Goal: Task Accomplishment & Management: Complete application form

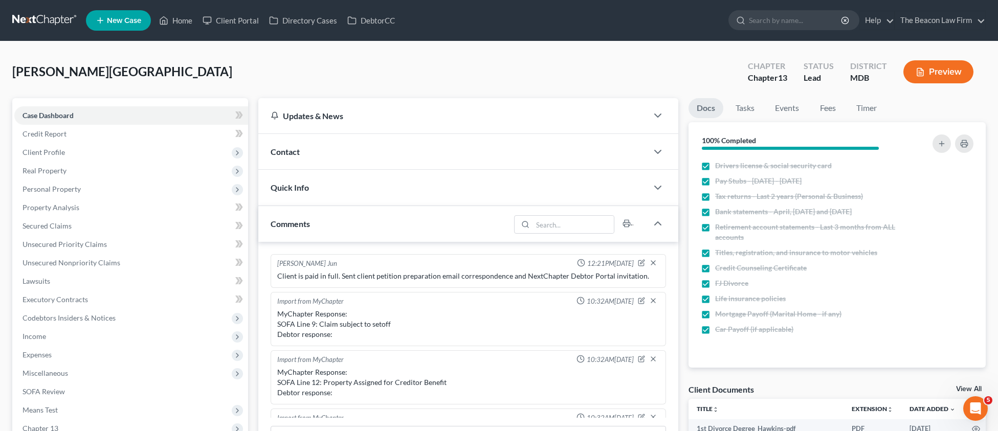
scroll to position [525, 0]
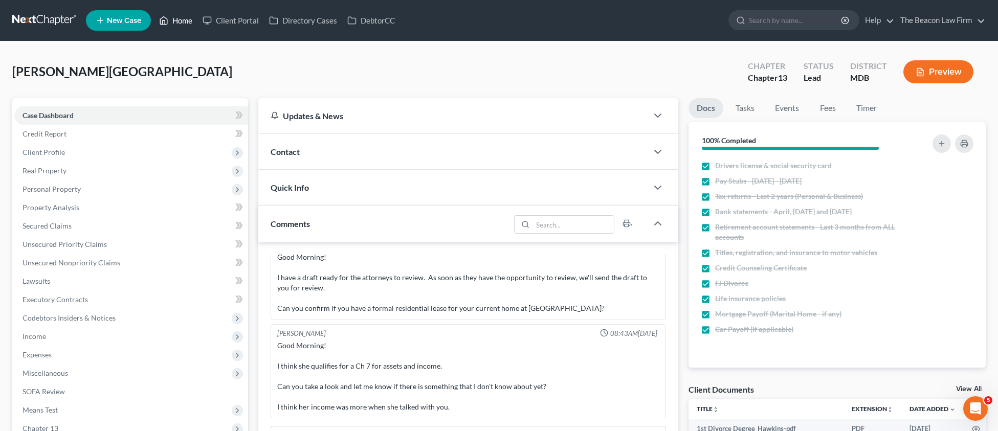
click at [177, 24] on link "Home" at bounding box center [175, 20] width 43 height 18
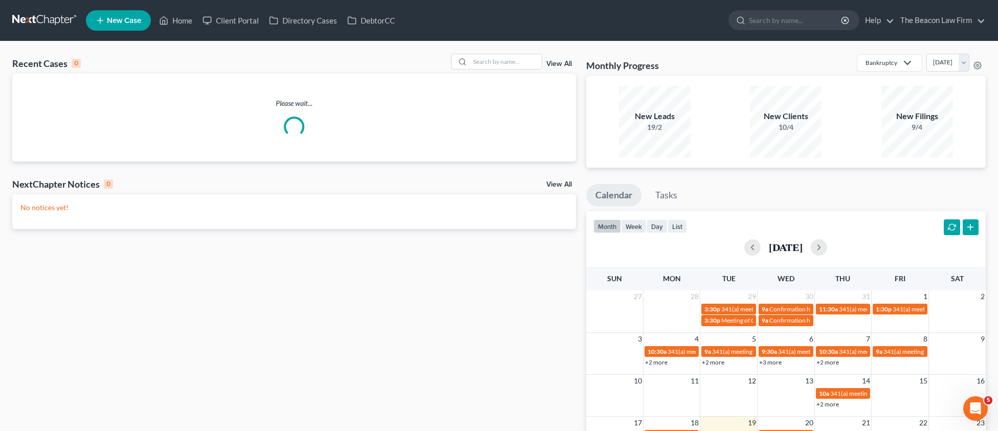
click at [125, 18] on span "New Case" at bounding box center [124, 21] width 34 height 8
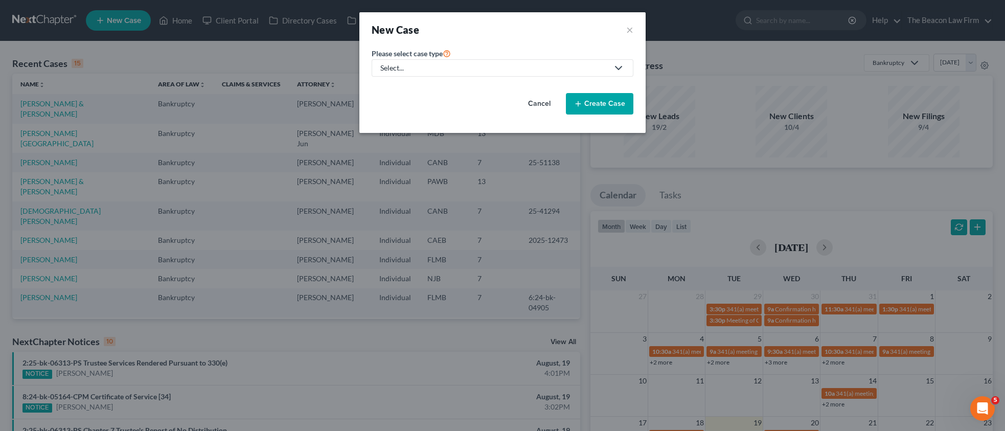
click at [411, 64] on div "Select..." at bounding box center [494, 68] width 228 height 10
click at [406, 89] on div "Bankruptcy" at bounding box center [399, 88] width 37 height 10
select select "15"
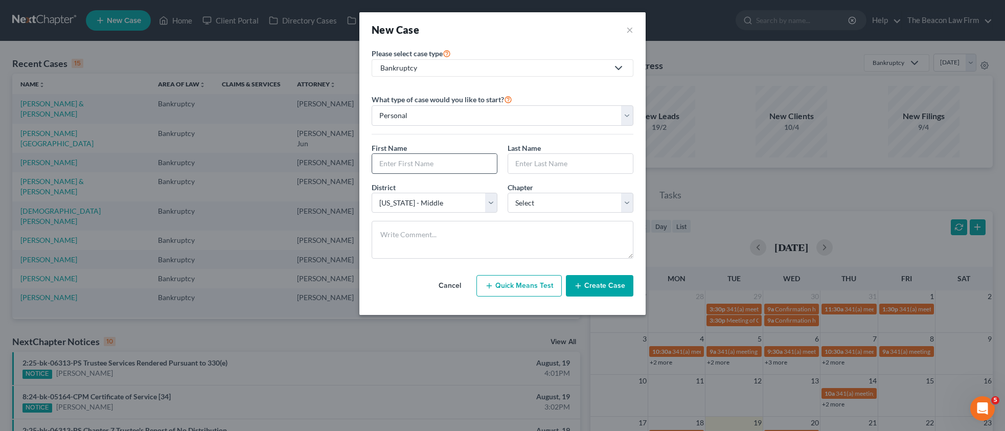
click at [416, 174] on div "First Name * Last Name *" at bounding box center [503, 162] width 272 height 39
paste input "[PERSON_NAME]"
type input "[PERSON_NAME]"
drag, startPoint x: 514, startPoint y: 161, endPoint x: 522, endPoint y: 161, distance: 7.2
paste input "[PERSON_NAME]"
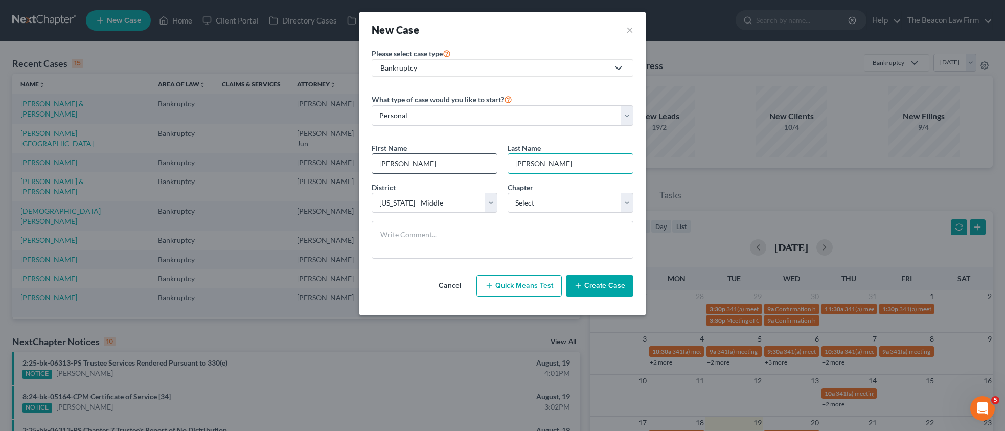
drag, startPoint x: 539, startPoint y: 162, endPoint x: 472, endPoint y: 164, distance: 67.0
click at [474, 164] on div "First Name * [PERSON_NAME] Last Name * [PERSON_NAME]" at bounding box center [503, 162] width 272 height 39
type input "Sejalbo"
drag, startPoint x: 446, startPoint y: 167, endPoint x: 402, endPoint y: 165, distance: 43.5
click at [402, 165] on input "[PERSON_NAME]" at bounding box center [434, 163] width 125 height 19
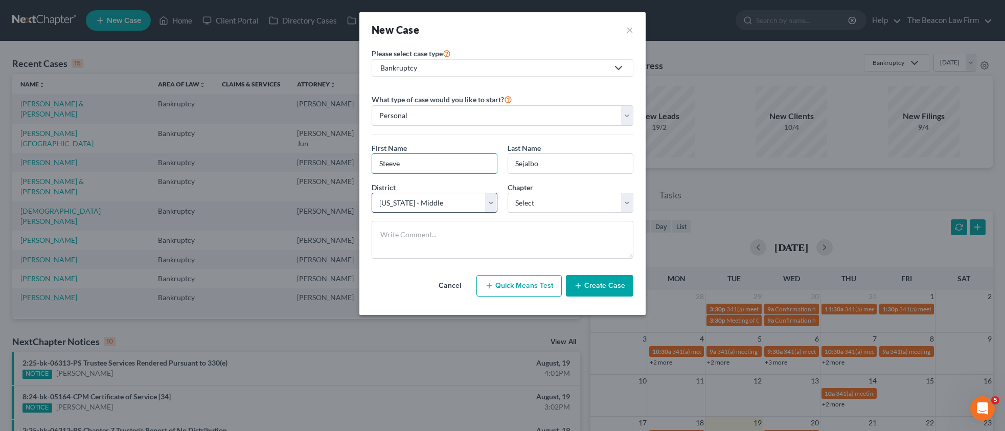
type input "Steeve"
select select "8"
select select "0"
click at [610, 285] on button "Create Case" at bounding box center [599, 285] width 67 height 21
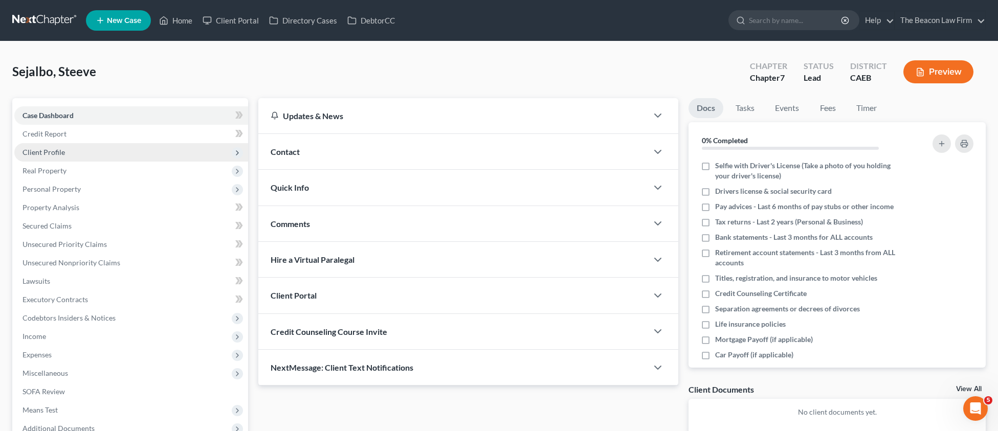
click at [46, 148] on span "Client Profile" at bounding box center [43, 152] width 42 height 9
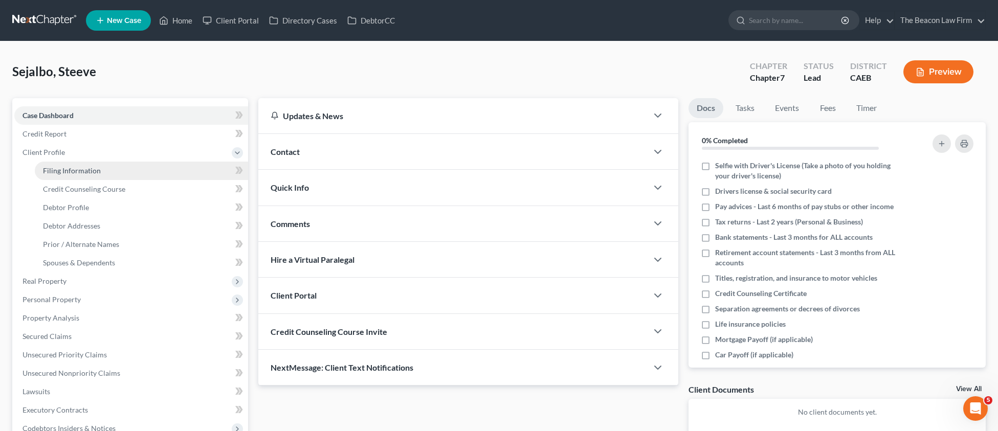
click at [66, 170] on span "Filing Information" at bounding box center [72, 170] width 58 height 9
select select "1"
select select "0"
select select "8"
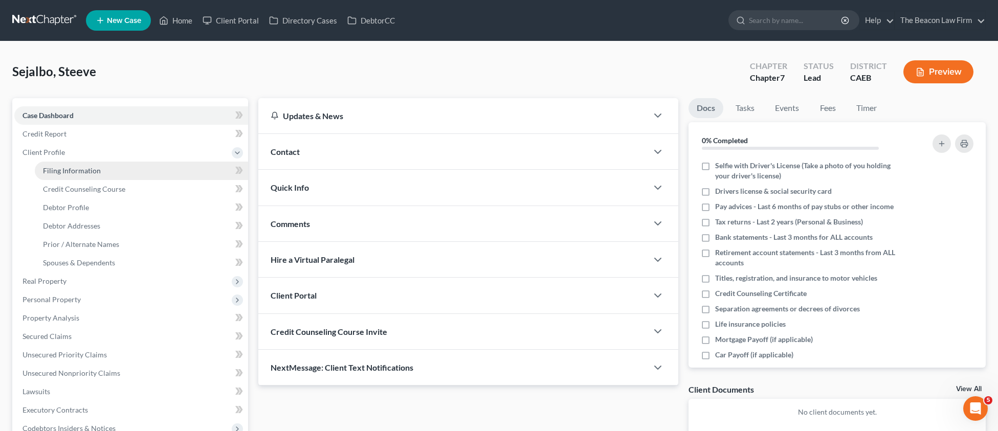
select select "4"
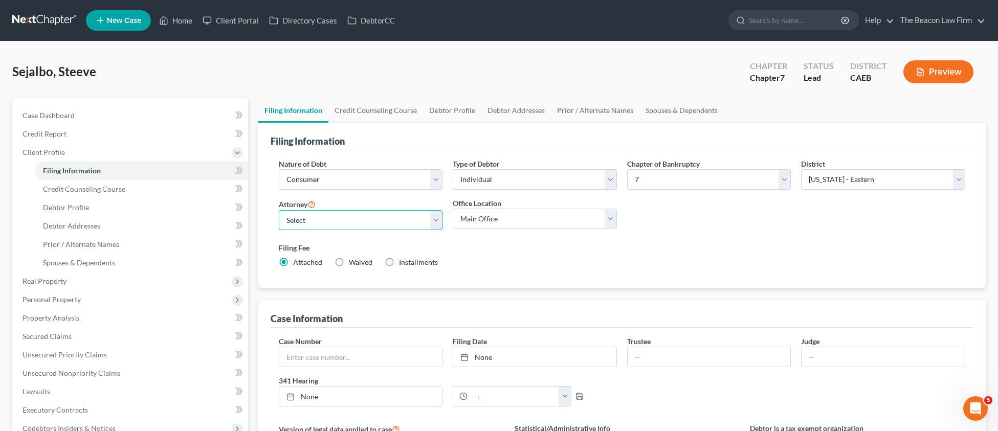
select select "20"
select select "7"
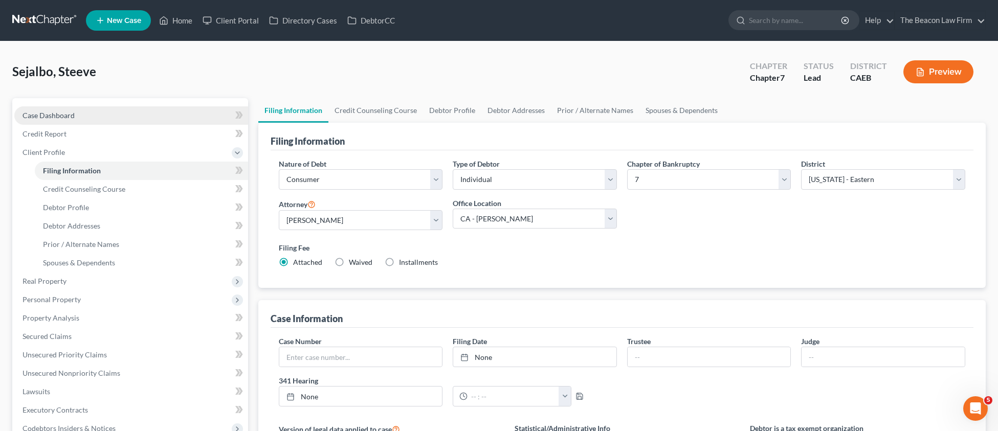
click at [57, 114] on span "Case Dashboard" at bounding box center [48, 115] width 52 height 9
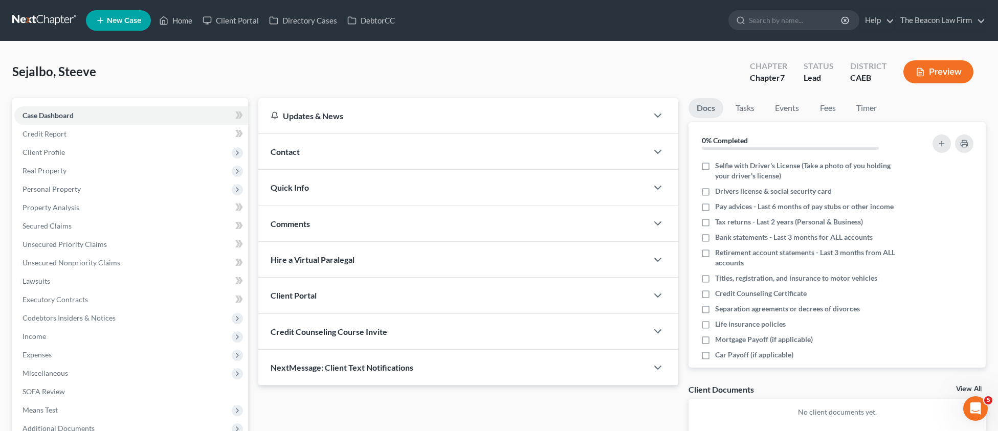
click at [303, 224] on span "Comments" at bounding box center [289, 224] width 39 height 10
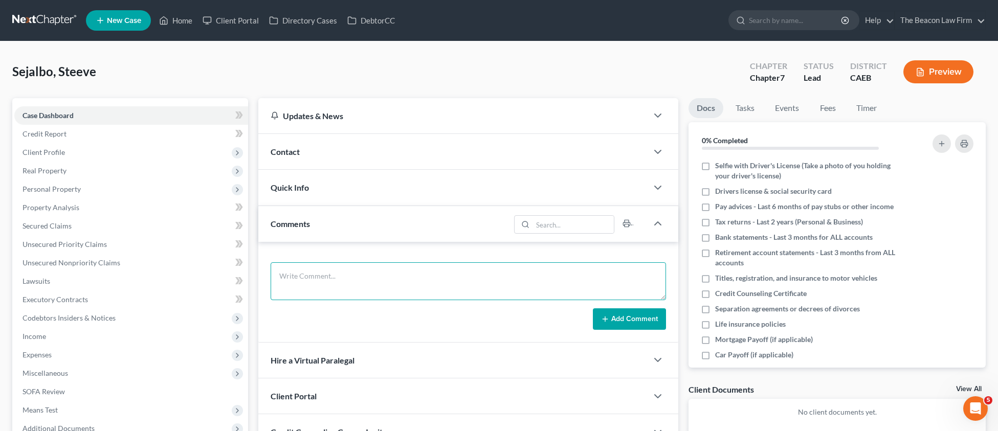
drag, startPoint x: 318, startPoint y: 271, endPoint x: 344, endPoint y: 271, distance: 25.6
click at [319, 270] on textarea at bounding box center [467, 281] width 395 height 38
click at [341, 290] on textarea at bounding box center [467, 281] width 395 height 38
paste textarea "Sent potential client notification email correspondence to Attorney [PERSON_NAM…"
click at [497, 275] on textarea "Sent potential client notification email correspondence to Attorney [PERSON_NAM…" at bounding box center [467, 281] width 395 height 38
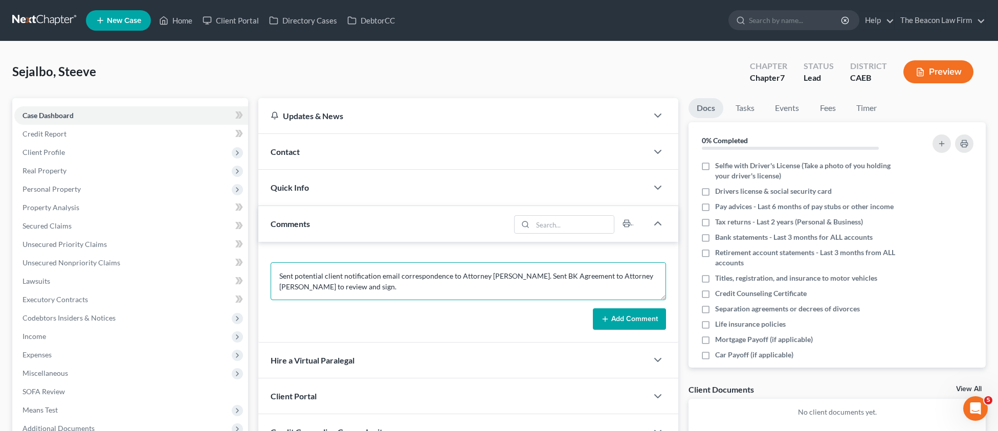
click at [629, 276] on textarea "Sent potential client notification email correspondence to Attorney [PERSON_NAM…" at bounding box center [467, 281] width 395 height 38
paste textarea "[PERSON_NAME]"
type textarea "Sent potential client notification email correspondence to Attorney [PERSON_NAM…"
click at [626, 329] on div "Sent potential client notification email correspondence to Attorney [PERSON_NAM…" at bounding box center [468, 292] width 420 height 101
click at [634, 321] on button "Add Comment" at bounding box center [629, 318] width 73 height 21
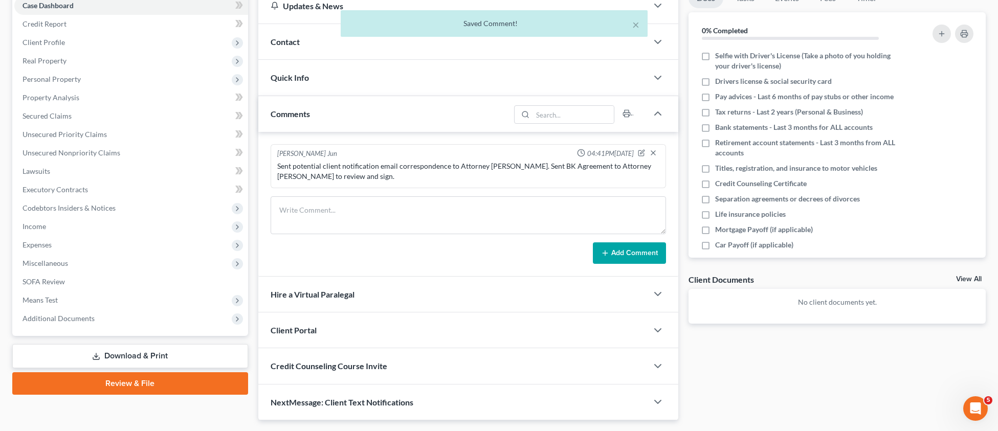
scroll to position [137, 0]
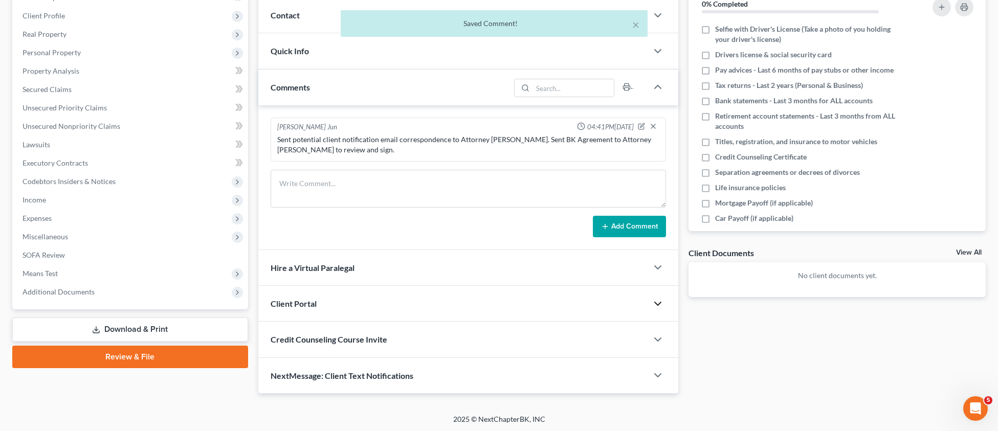
click at [659, 300] on icon "button" at bounding box center [657, 304] width 12 height 12
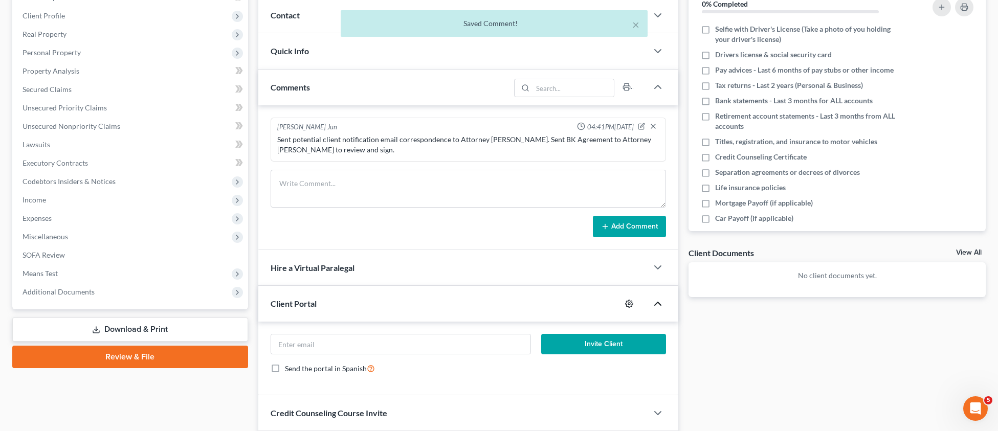
click at [629, 302] on icon "button" at bounding box center [629, 304] width 8 height 8
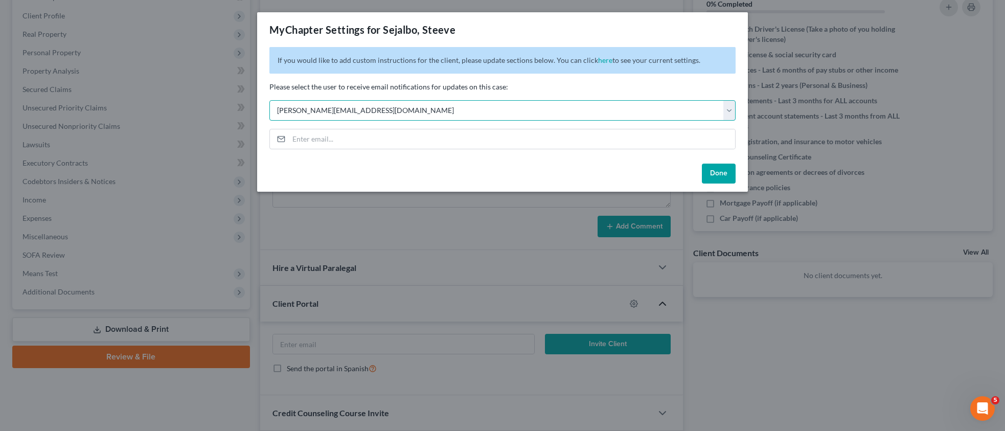
select select "7"
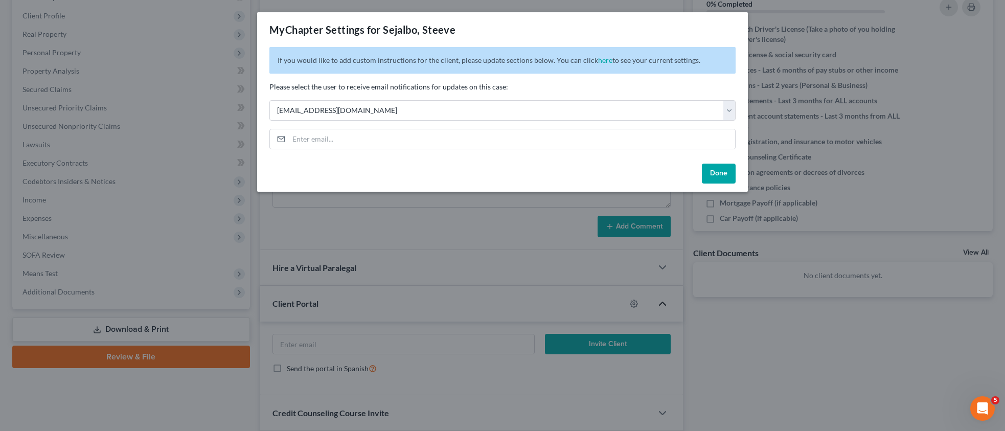
click at [727, 175] on button "Done" at bounding box center [719, 174] width 34 height 20
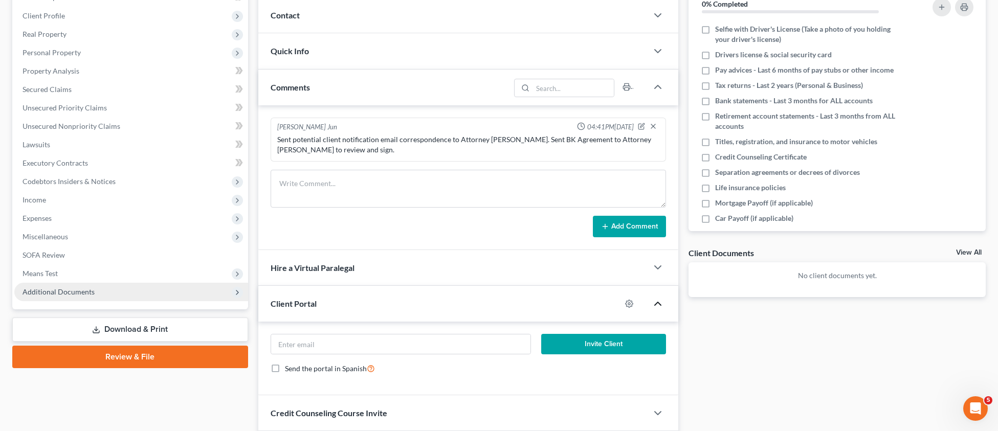
click at [84, 292] on span "Additional Documents" at bounding box center [58, 291] width 72 height 9
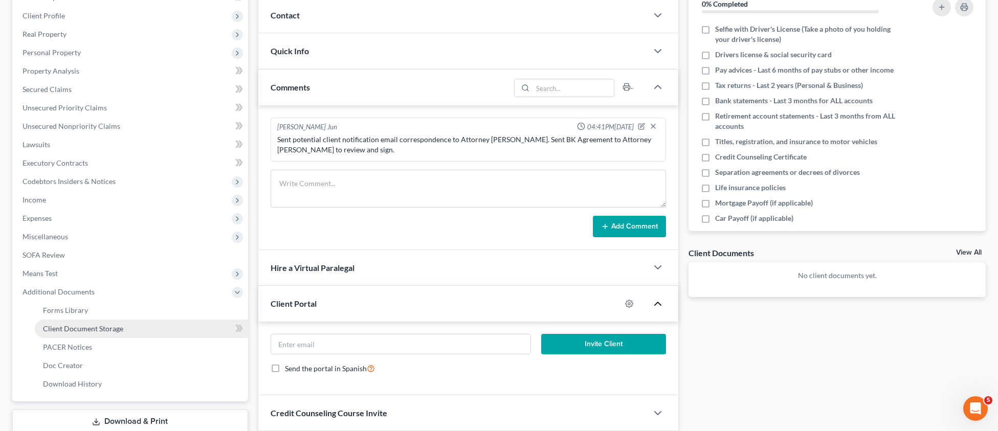
click at [104, 330] on span "Client Document Storage" at bounding box center [83, 328] width 80 height 9
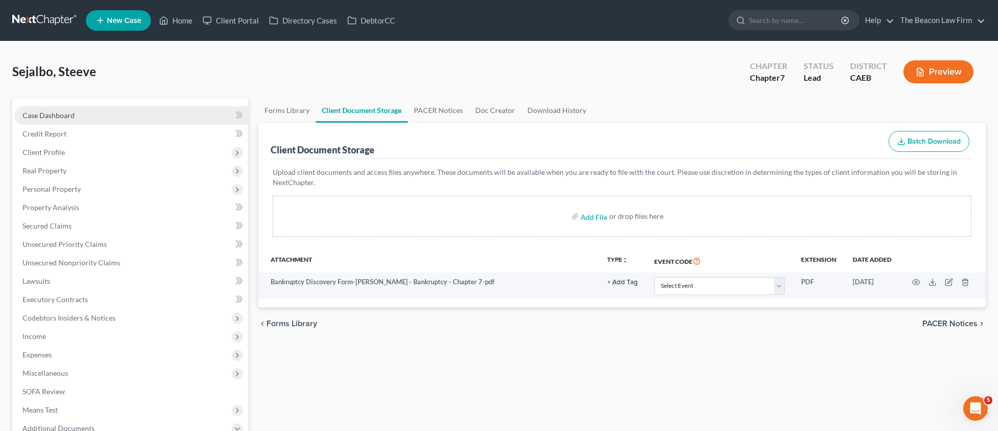
click at [64, 117] on span "Case Dashboard" at bounding box center [48, 115] width 52 height 9
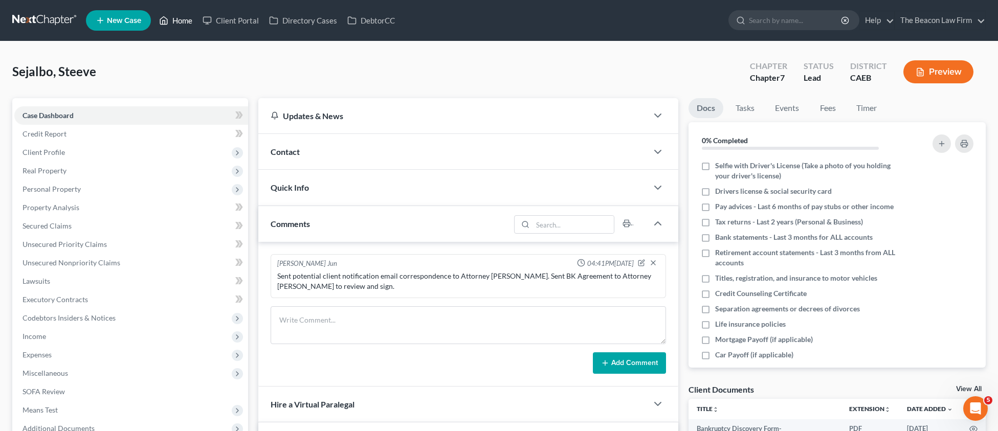
click at [193, 22] on link "Home" at bounding box center [175, 20] width 43 height 18
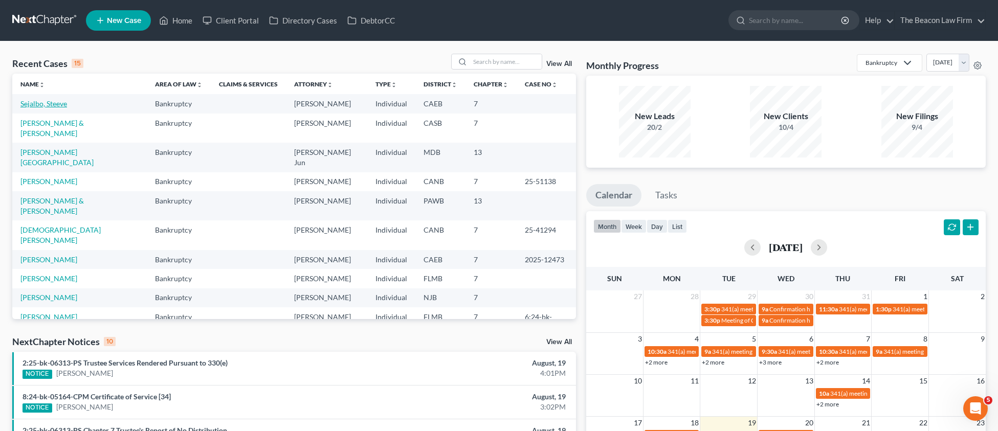
click at [64, 105] on link "Sejalbo, Steeve" at bounding box center [43, 103] width 47 height 9
click at [54, 105] on link "Sejalbo, Steeve" at bounding box center [43, 103] width 47 height 9
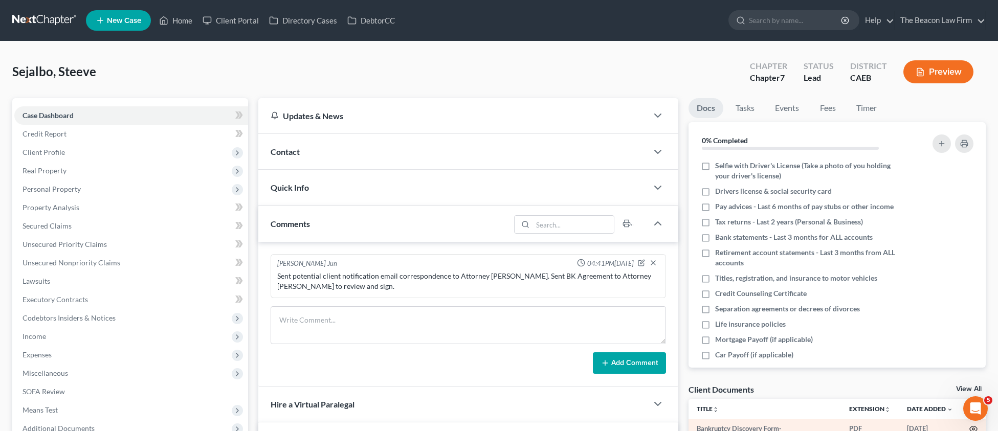
click at [973, 425] on icon "button" at bounding box center [973, 429] width 8 height 8
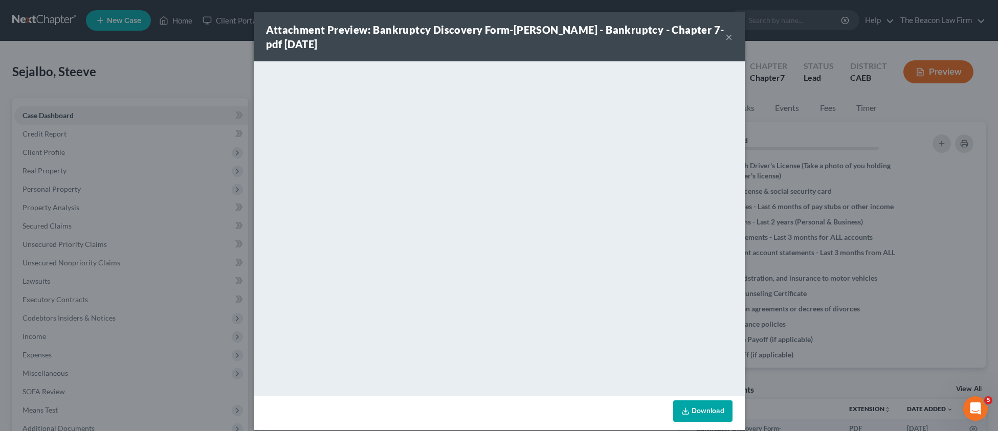
click at [728, 37] on button "×" at bounding box center [728, 37] width 7 height 12
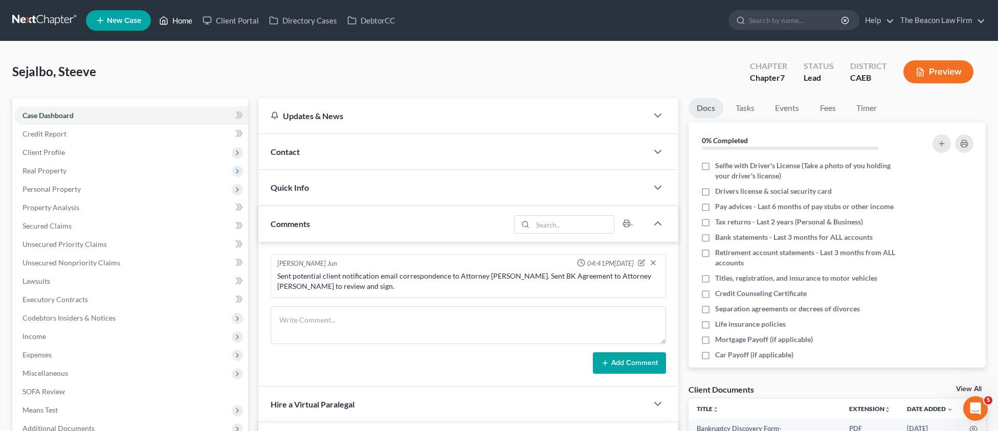
click at [181, 19] on link "Home" at bounding box center [175, 20] width 43 height 18
